Goal: Information Seeking & Learning: Understand process/instructions

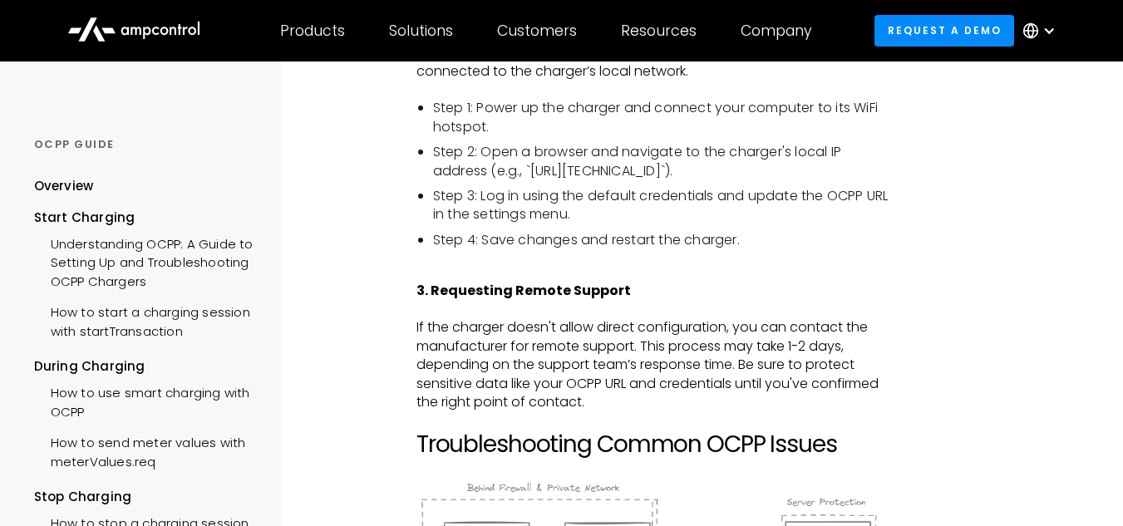
scroll to position [1745, 0]
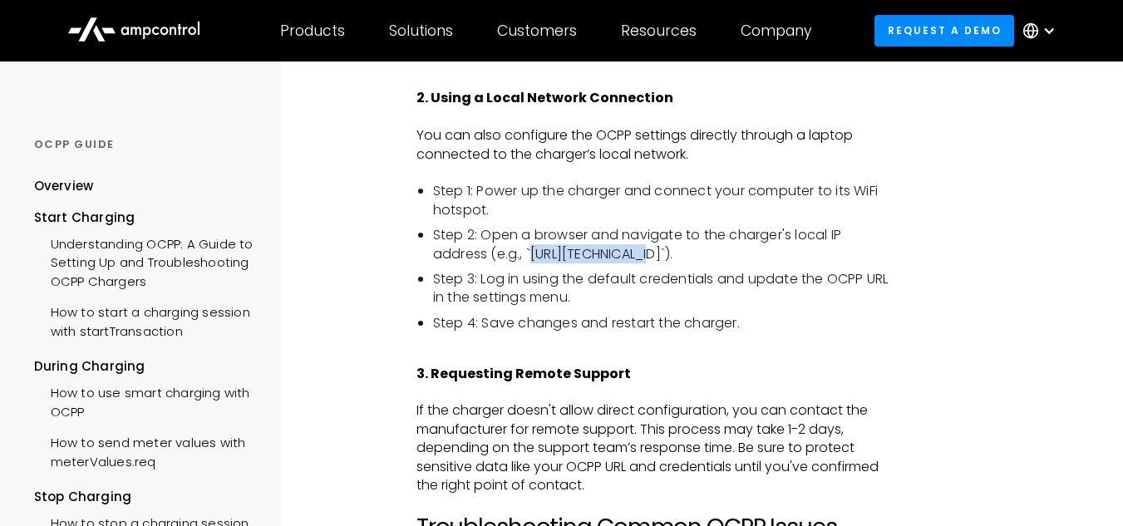
drag, startPoint x: 531, startPoint y: 252, endPoint x: 639, endPoint y: 259, distance: 108.3
click at [622, 252] on li "Step 2: Open a browser and navigate to the charger's local IP address (e.g., `[…" at bounding box center [663, 244] width 460 height 37
copy li "http://10.10.10.1"
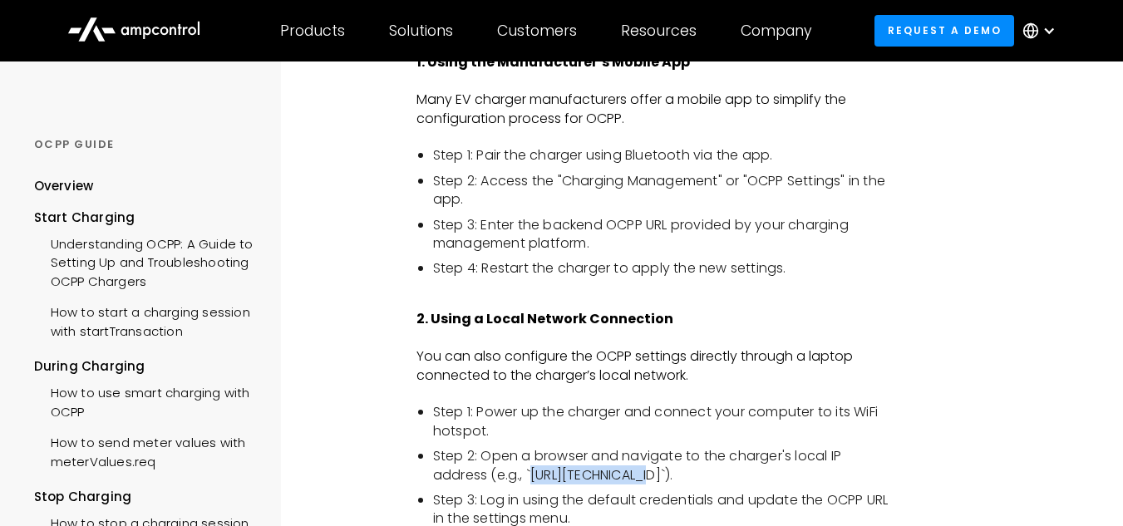
scroll to position [1496, 0]
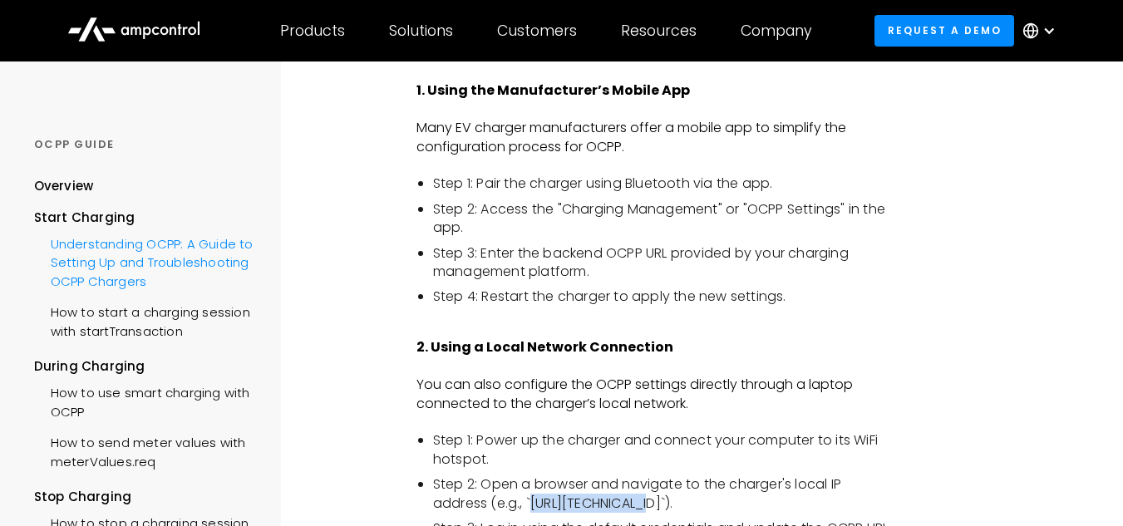
click at [144, 282] on div "Understanding OCPP: A Guide to Setting Up and Troubleshooting OCPP Chargers" at bounding box center [146, 261] width 224 height 68
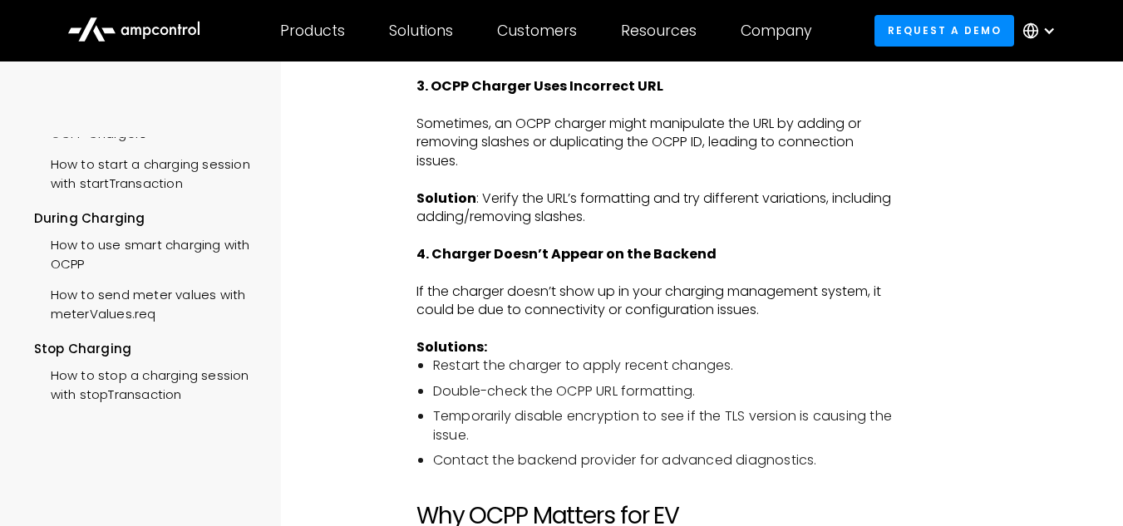
scroll to position [2576, 0]
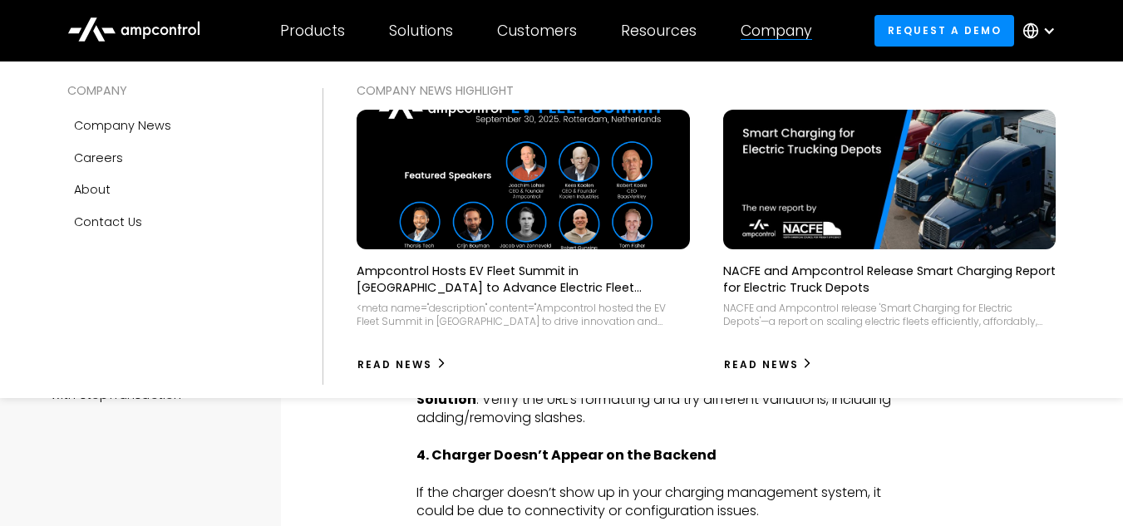
click at [802, 32] on div "Company" at bounding box center [775, 31] width 71 height 18
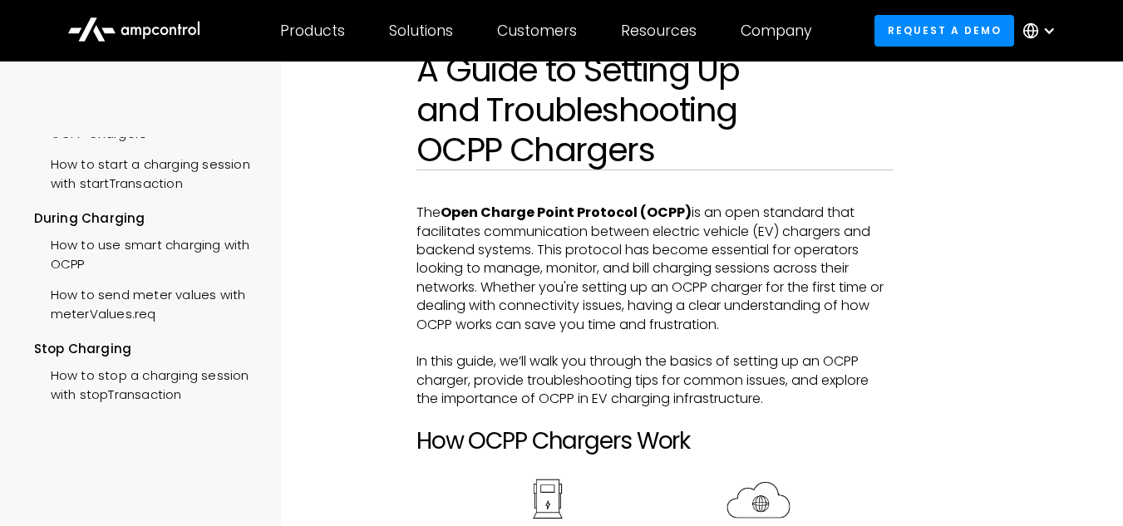
scroll to position [0, 0]
